Goal: Information Seeking & Learning: Learn about a topic

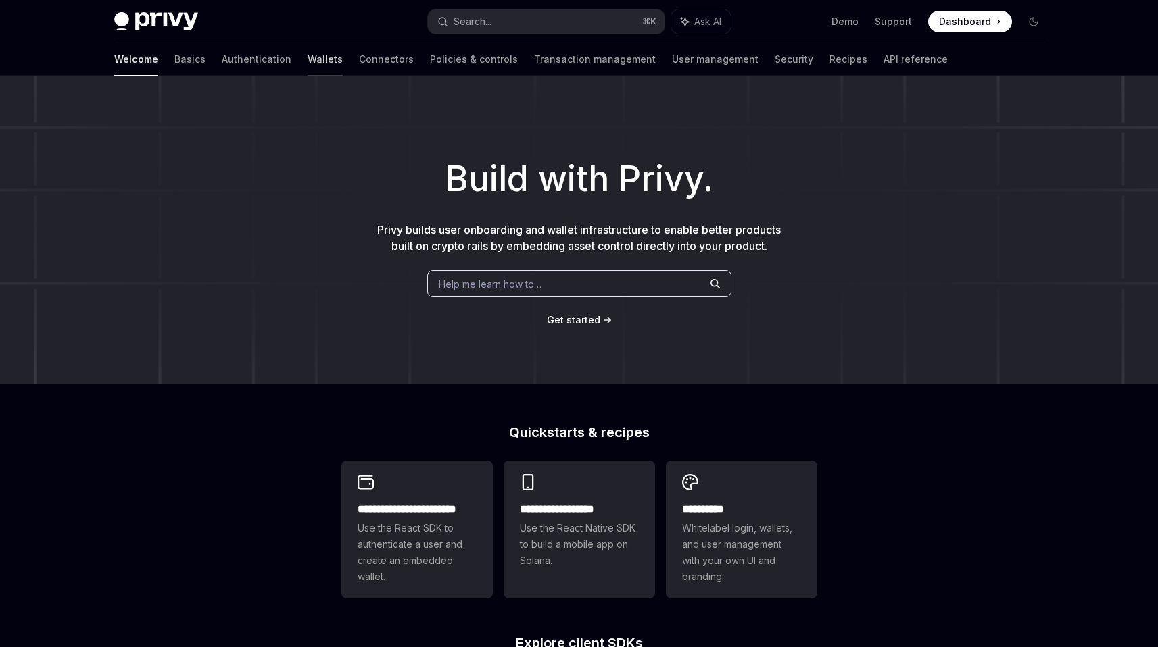
click at [308, 58] on link "Wallets" at bounding box center [325, 59] width 35 height 32
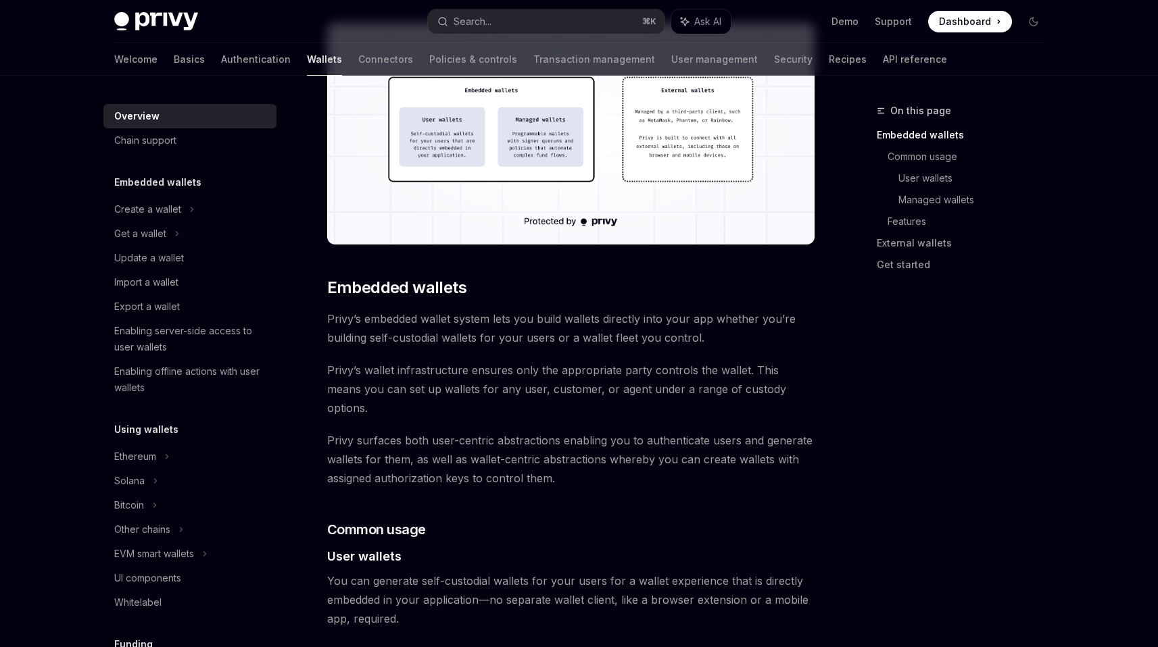
scroll to position [416, 0]
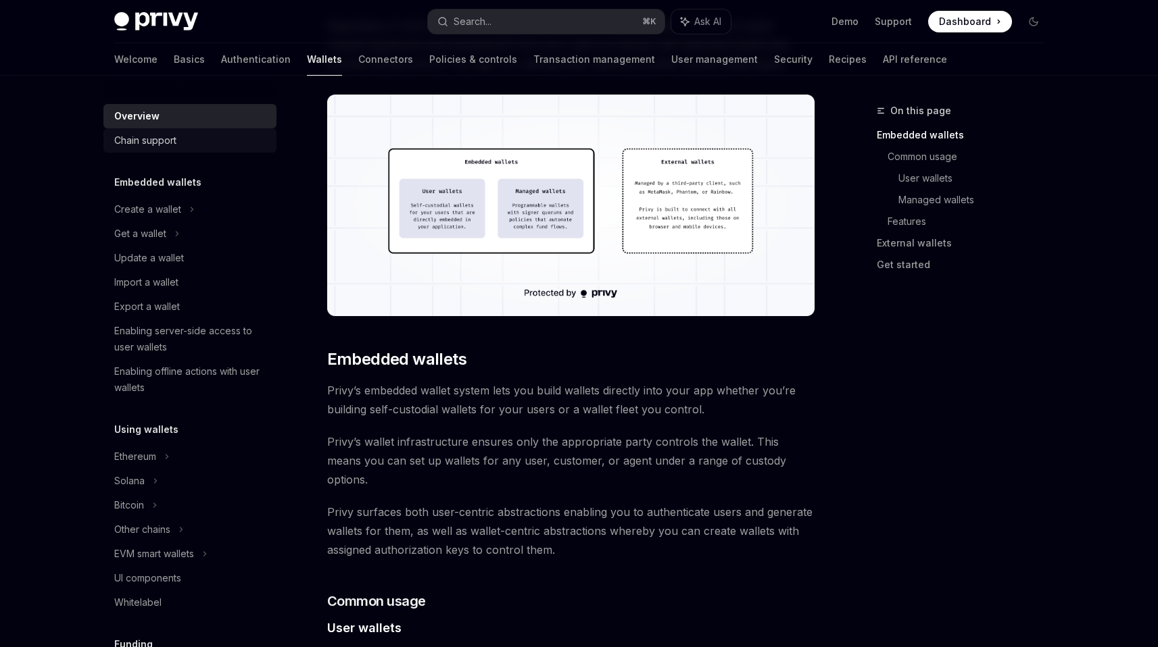
click at [176, 149] on link "Chain support" at bounding box center [189, 140] width 173 height 24
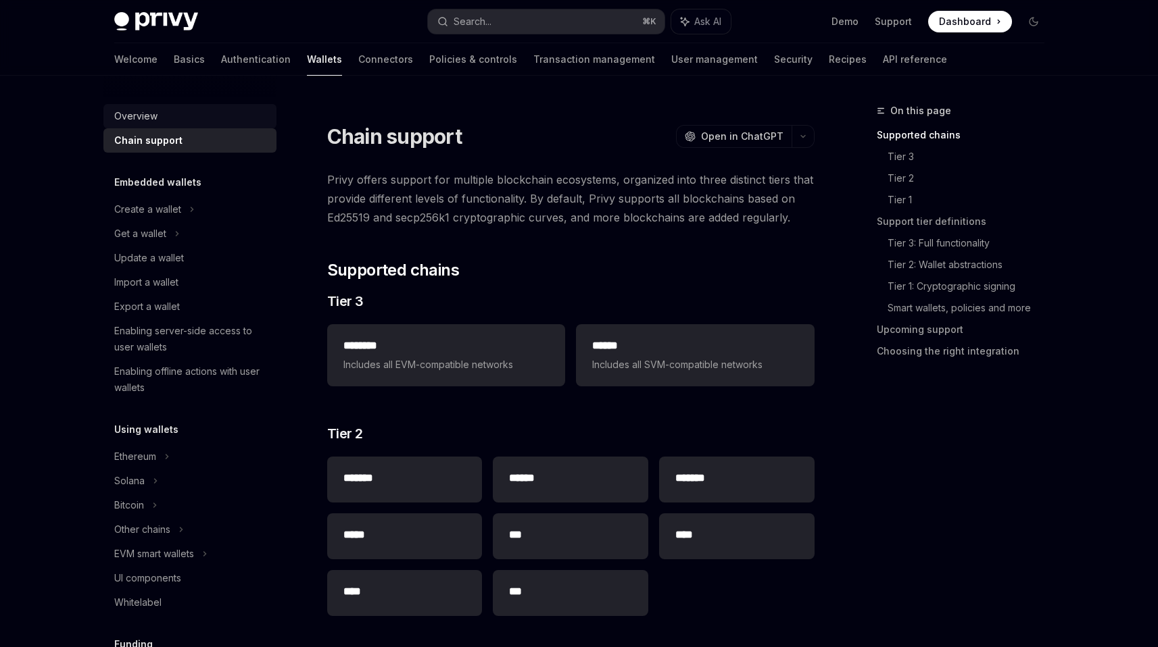
click at [204, 116] on div "Overview" at bounding box center [191, 116] width 154 height 16
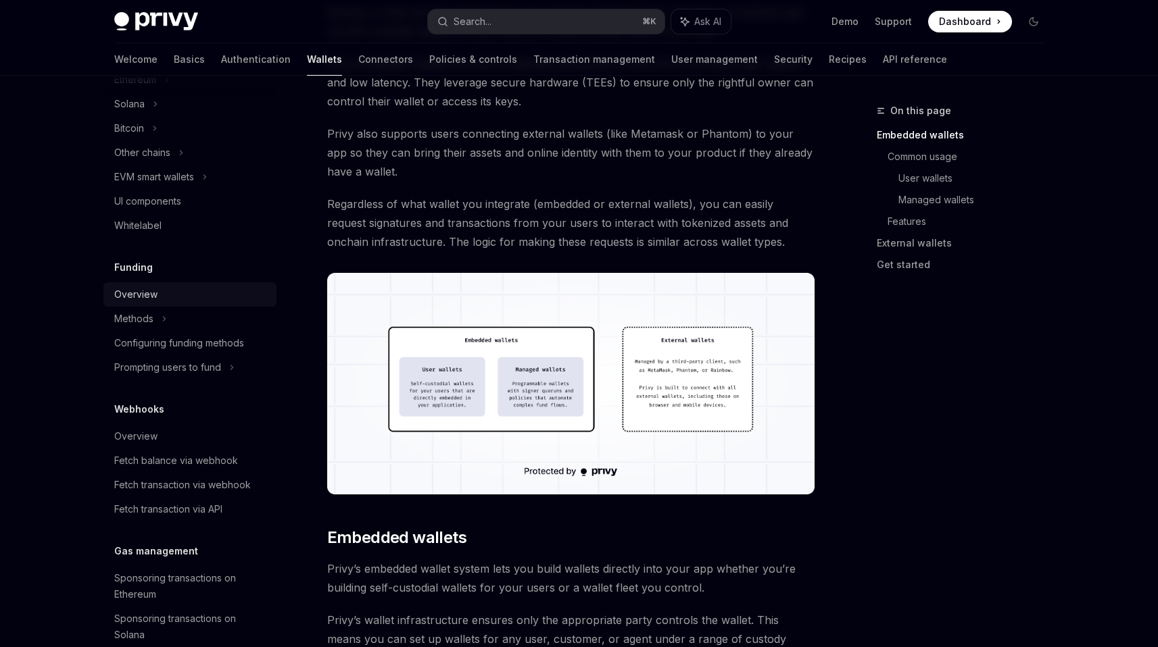
scroll to position [264, 0]
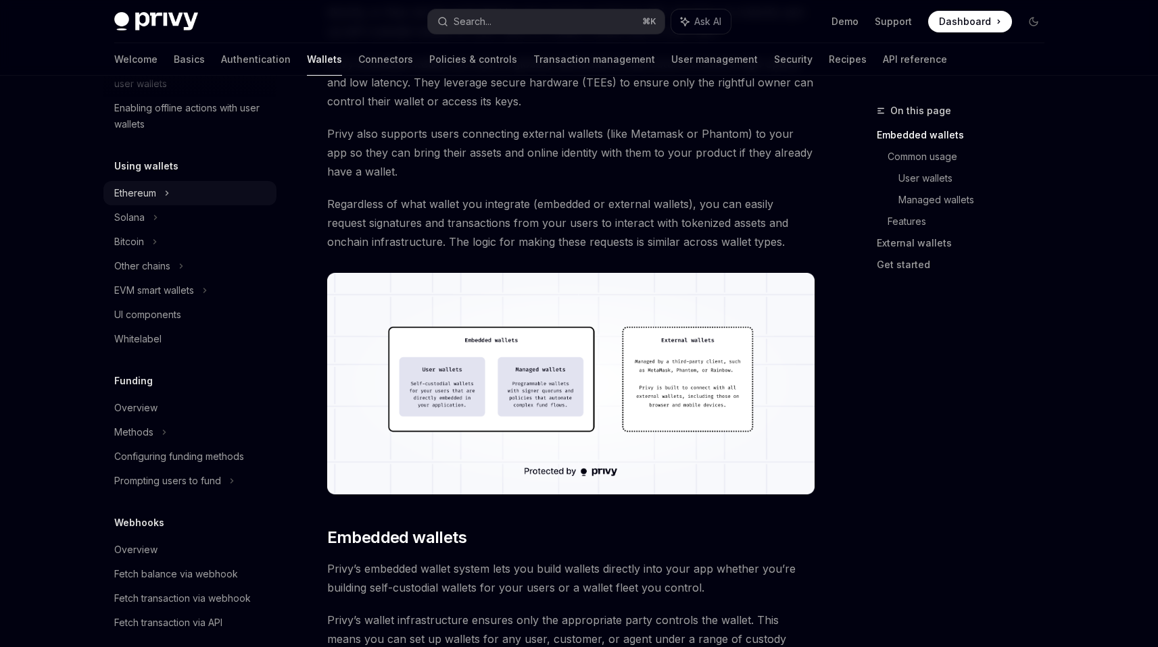
type textarea "*"
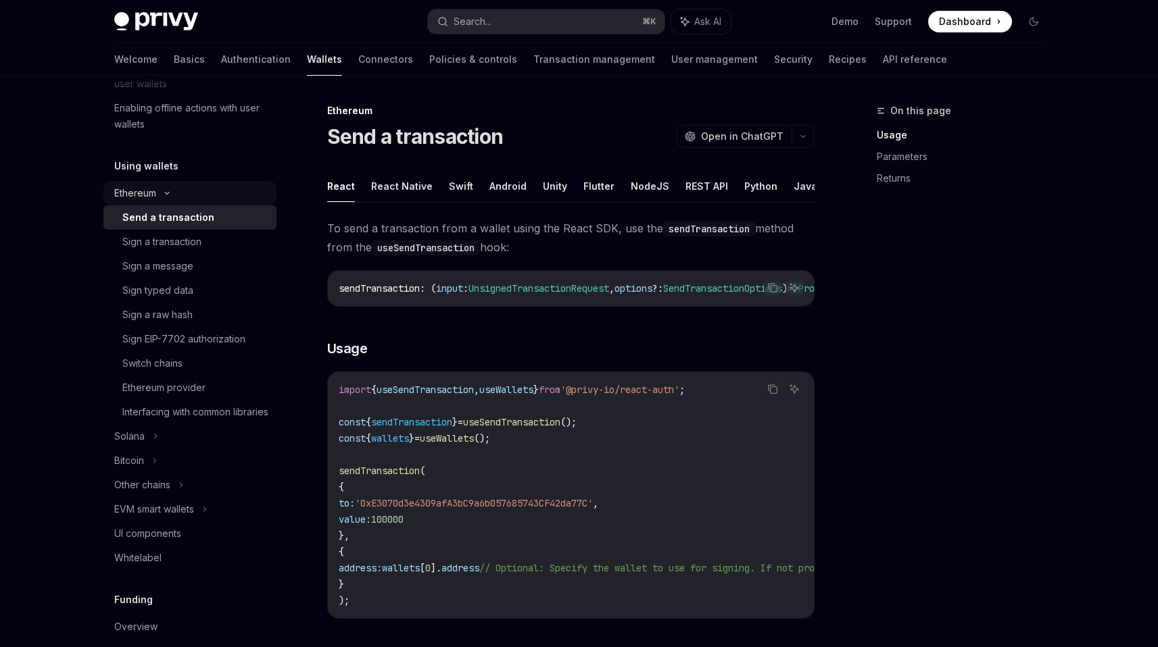
click at [167, 195] on icon at bounding box center [167, 193] width 16 height 5
